Goal: Navigation & Orientation: Find specific page/section

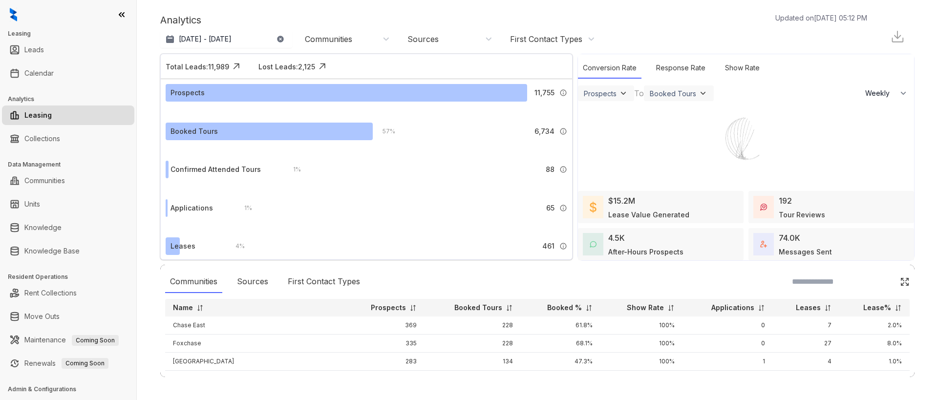
select select "******"
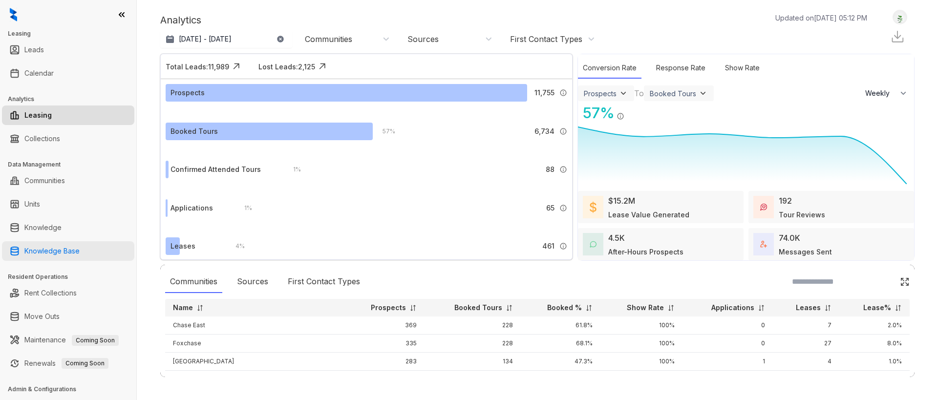
click at [51, 251] on link "Knowledge Base" at bounding box center [51, 251] width 55 height 20
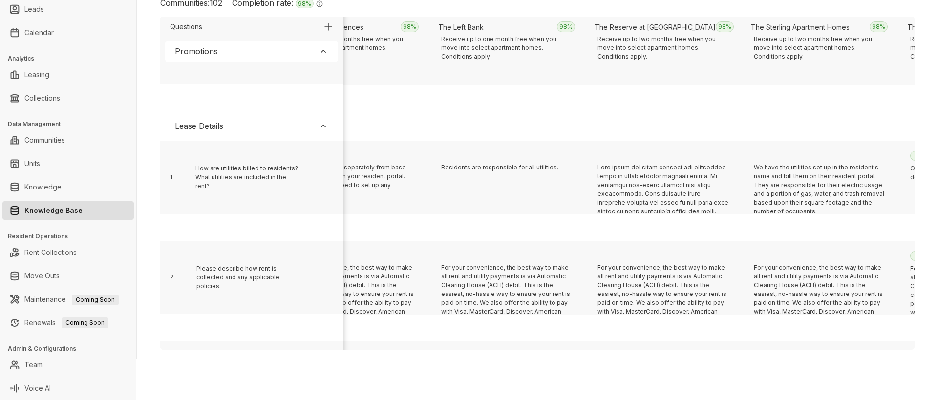
scroll to position [201, 4726]
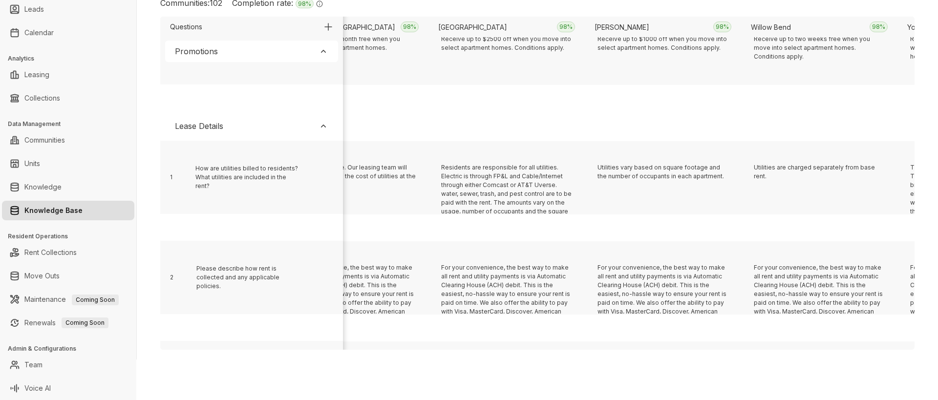
scroll to position [201, 1598]
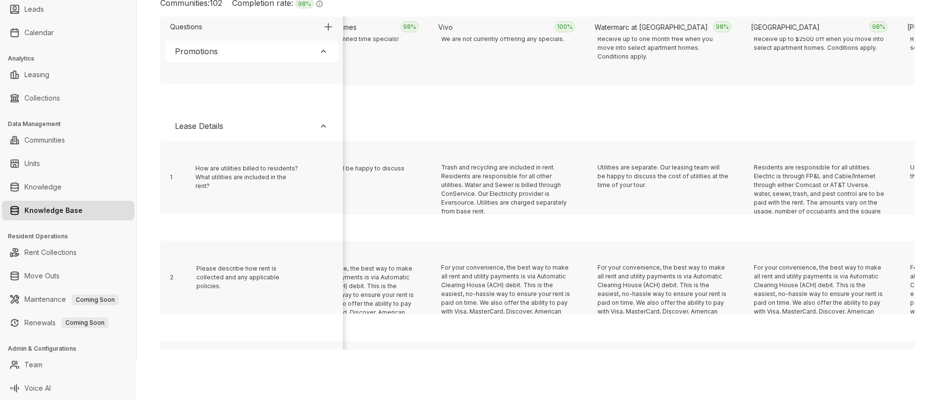
scroll to position [201, 3788]
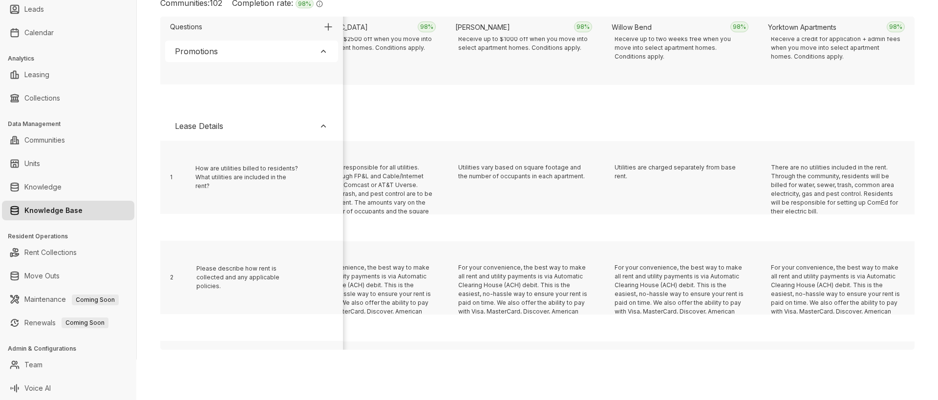
scroll to position [201, 5821]
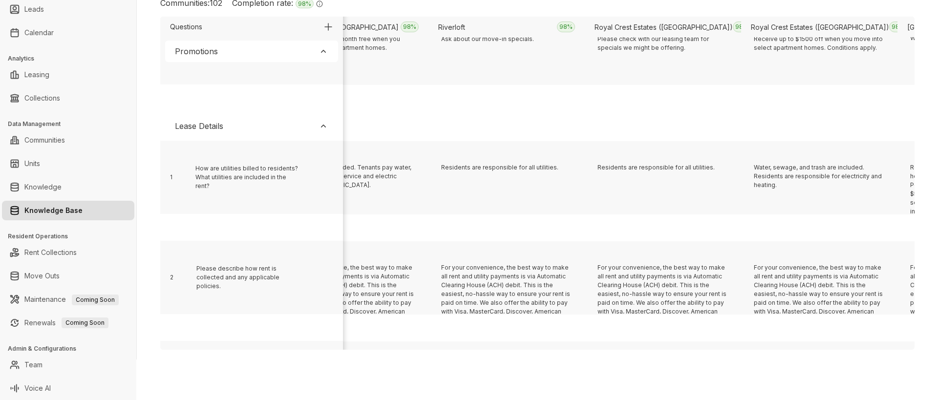
scroll to position [201, 9574]
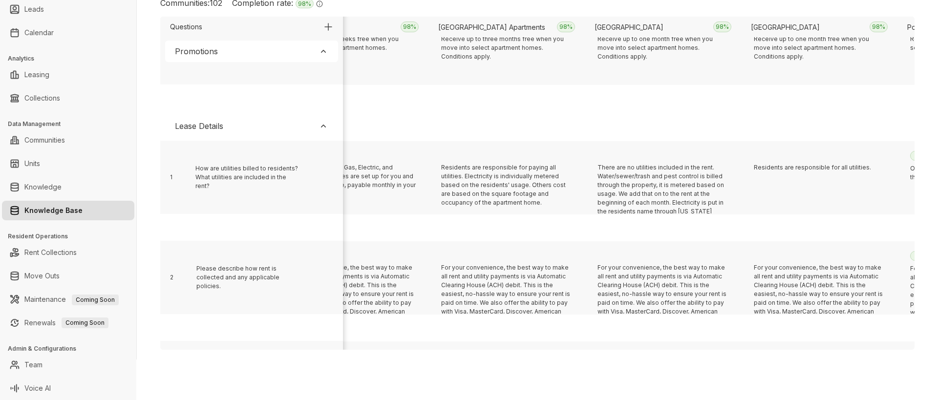
scroll to position [201, 8949]
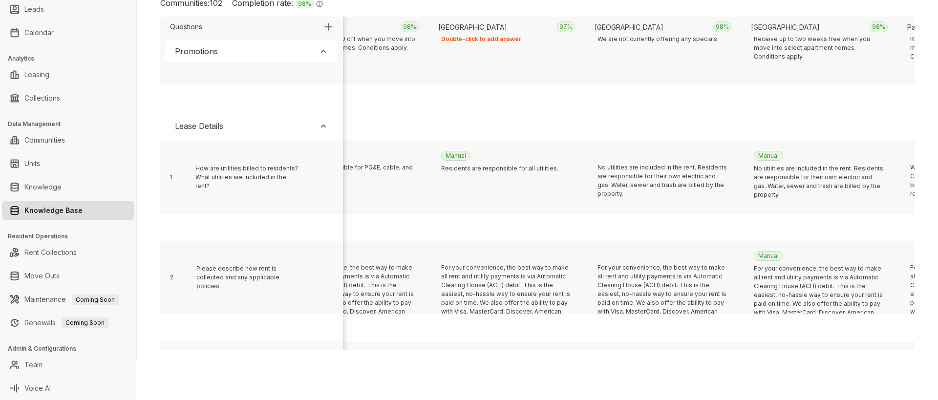
scroll to position [201, 1755]
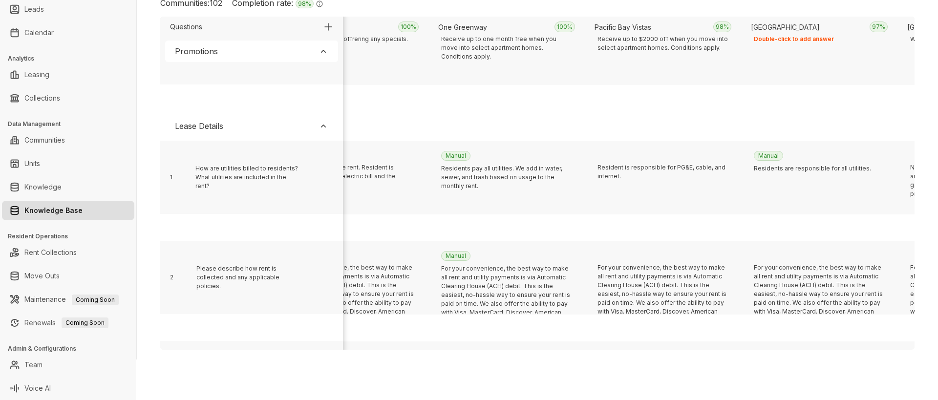
scroll to position [201, 6446]
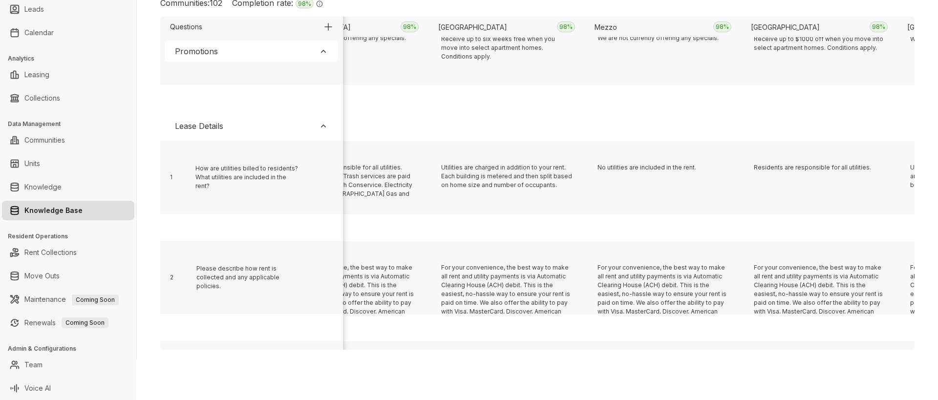
scroll to position [201, 4101]
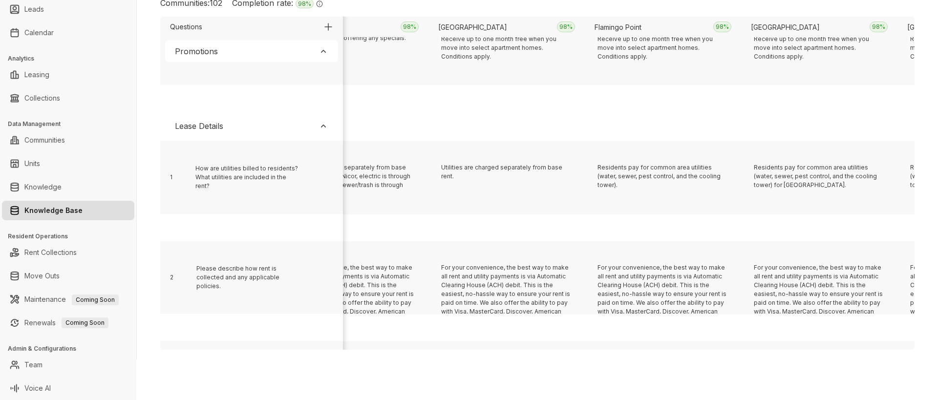
scroll to position [201, 191]
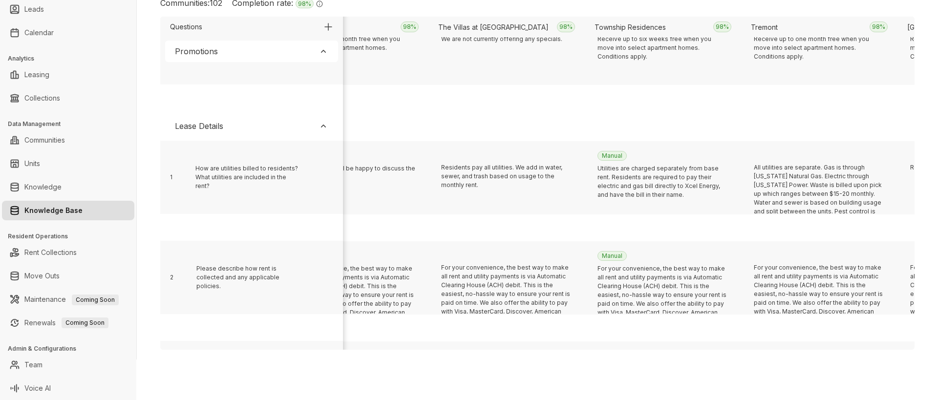
scroll to position [201, 9105]
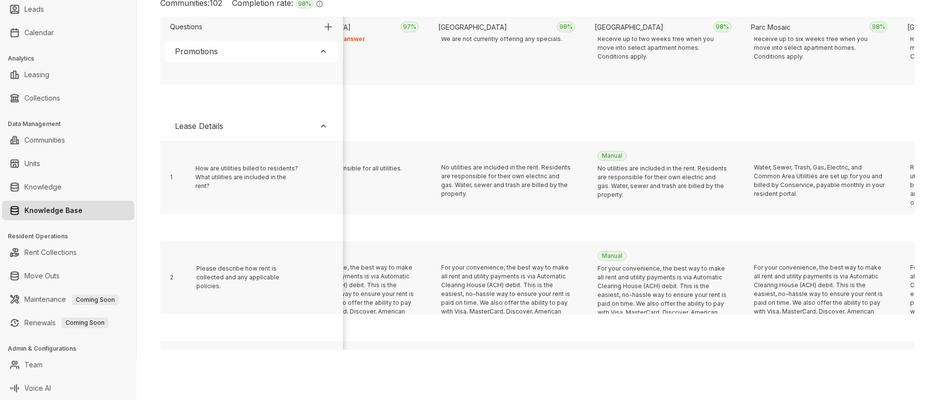
scroll to position [201, 5977]
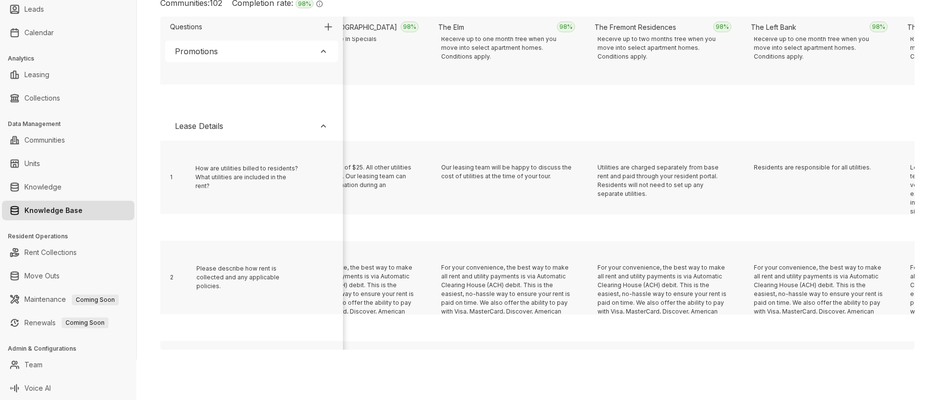
scroll to position [201, 11608]
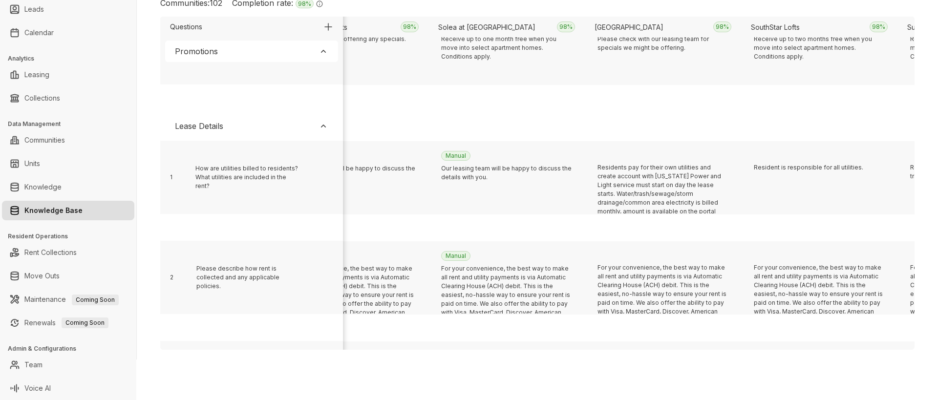
scroll to position [201, 973]
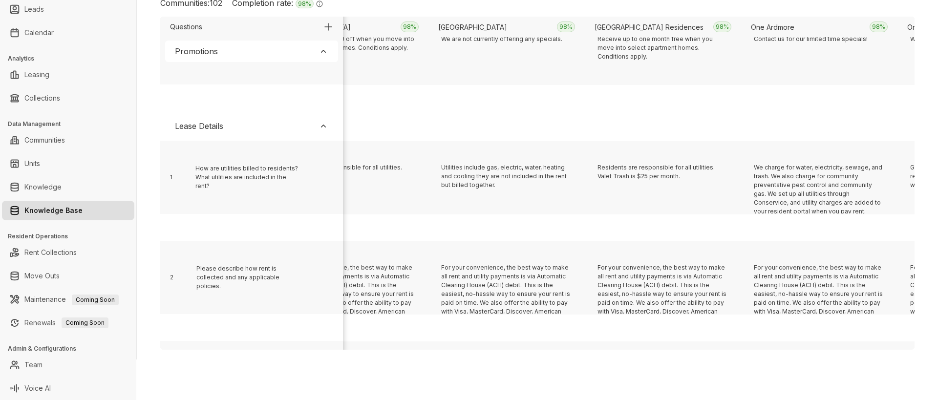
scroll to position [201, 3162]
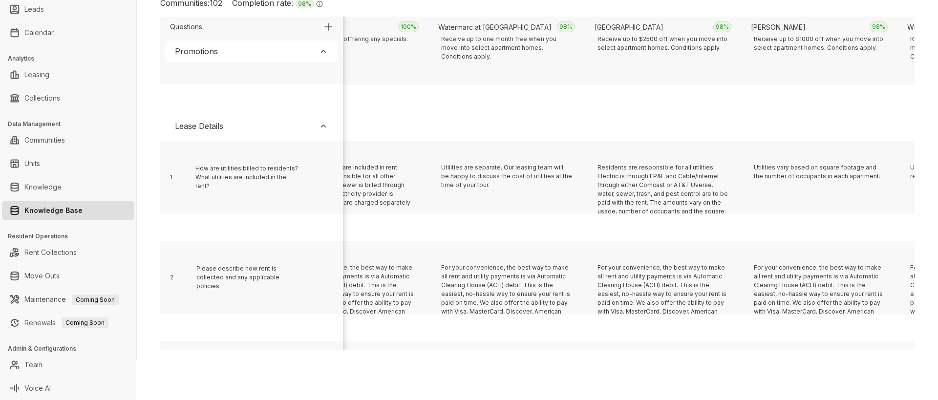
scroll to position [201, 12077]
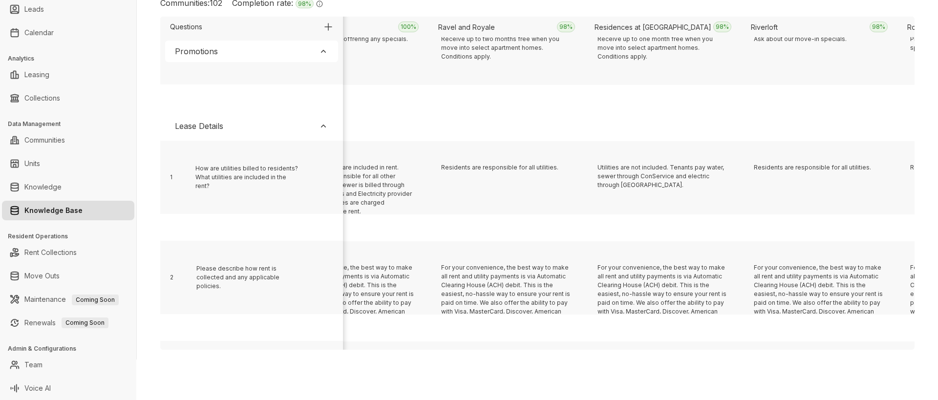
scroll to position [201, 6759]
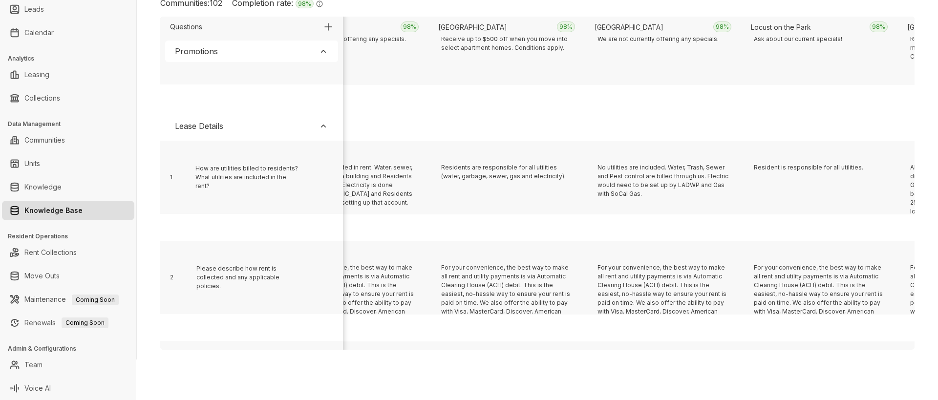
scroll to position [201, 3319]
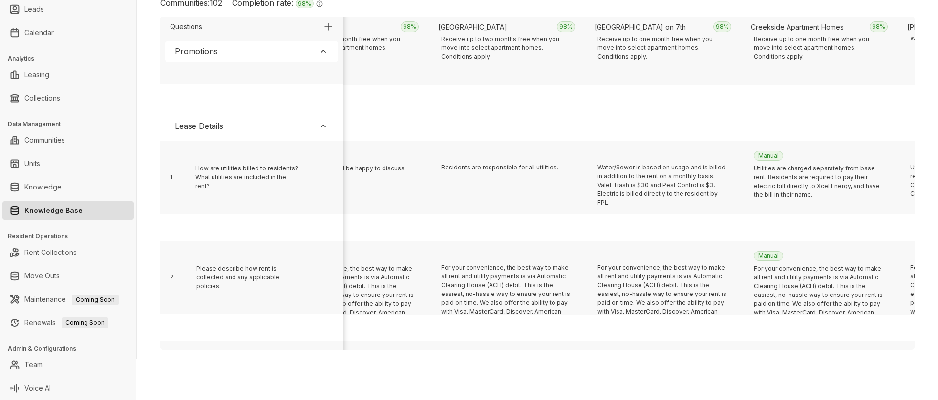
scroll to position [201, 2067]
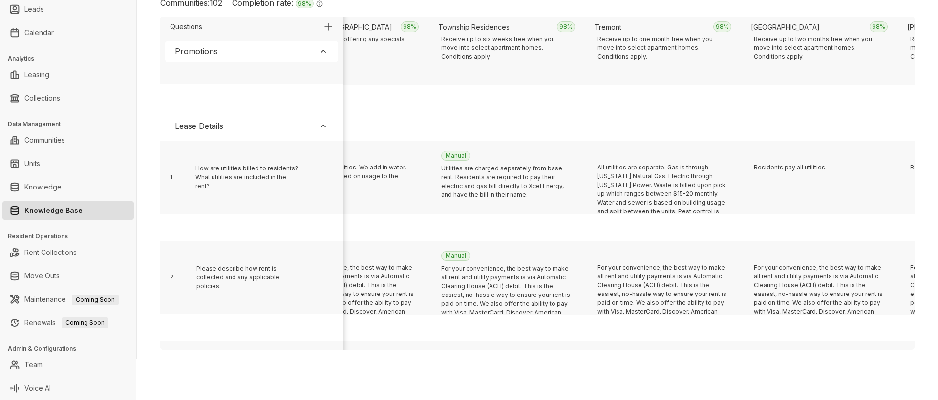
scroll to position [201, 12233]
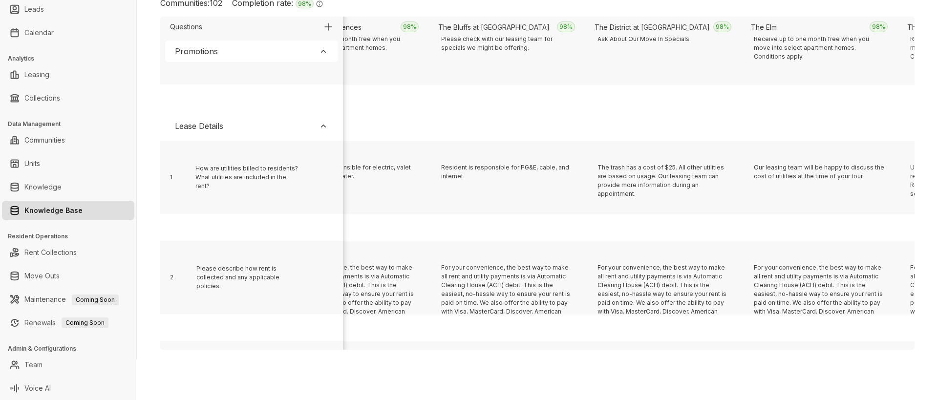
scroll to position [201, 10200]
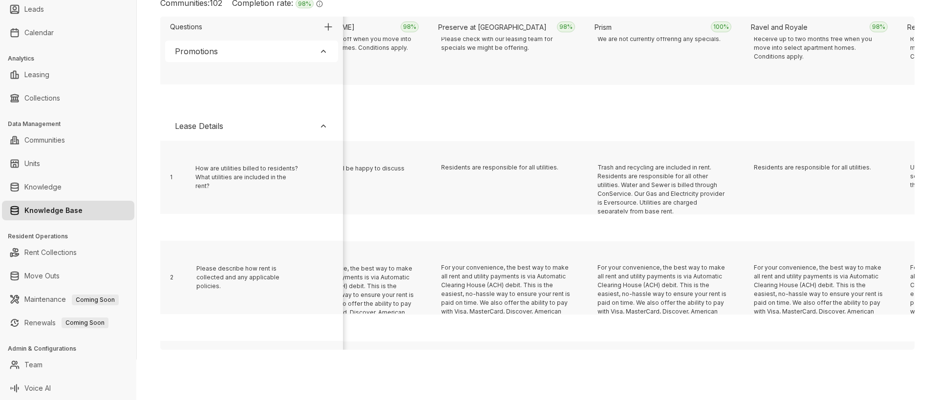
scroll to position [201, 4413]
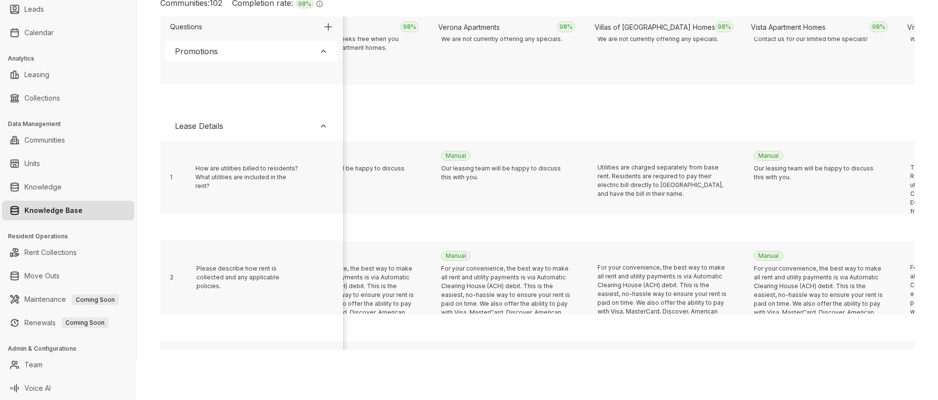
scroll to position [201, 2849]
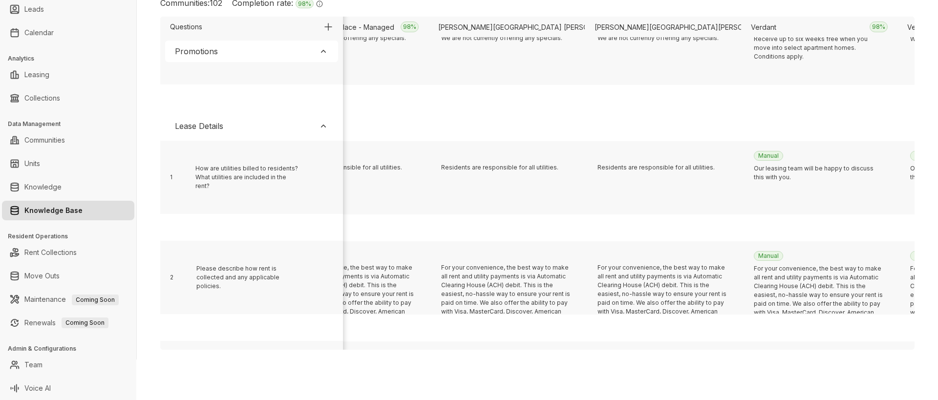
scroll to position [201, 9731]
